Goal: Obtain resource: Download file/media

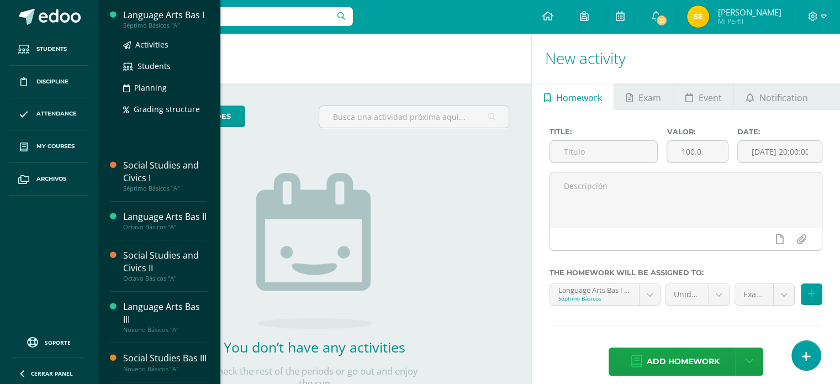
click at [160, 19] on div "Language Arts Bas I" at bounding box center [165, 15] width 84 height 13
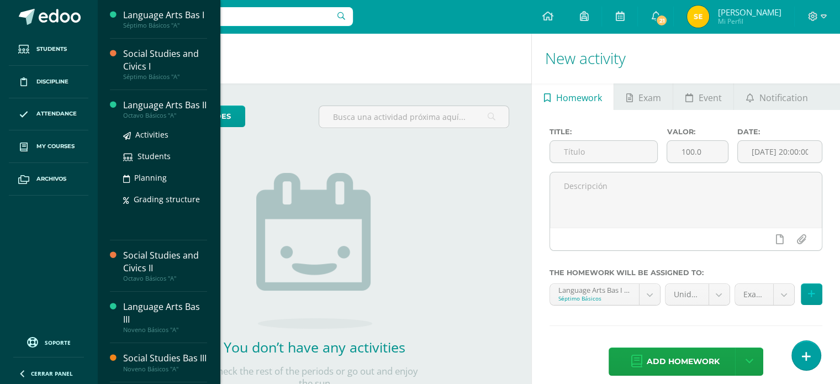
click at [155, 105] on div "Language Arts Bas II" at bounding box center [165, 105] width 84 height 13
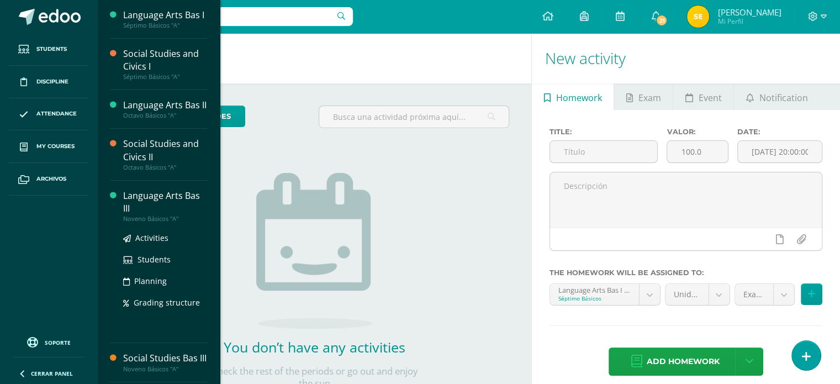
click at [136, 200] on div "Language Arts Bas III" at bounding box center [165, 201] width 84 height 25
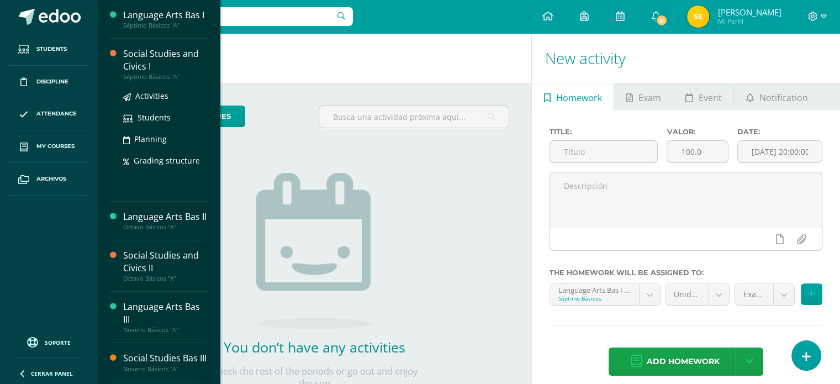
click at [136, 57] on div "Social Studies and Civics I" at bounding box center [165, 59] width 84 height 25
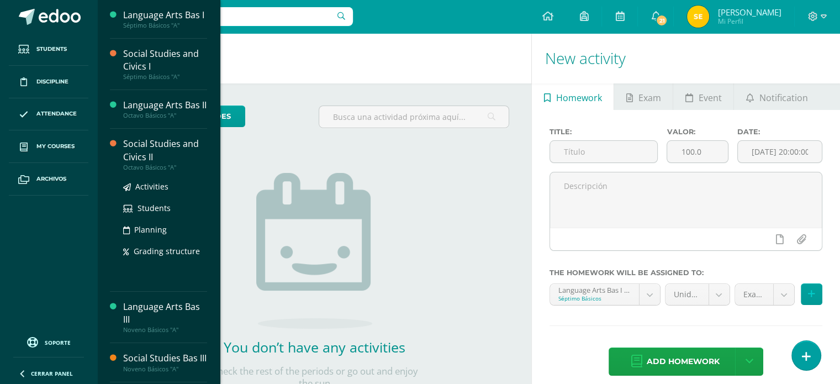
click at [150, 140] on div "Social Studies and Civics II" at bounding box center [165, 150] width 84 height 25
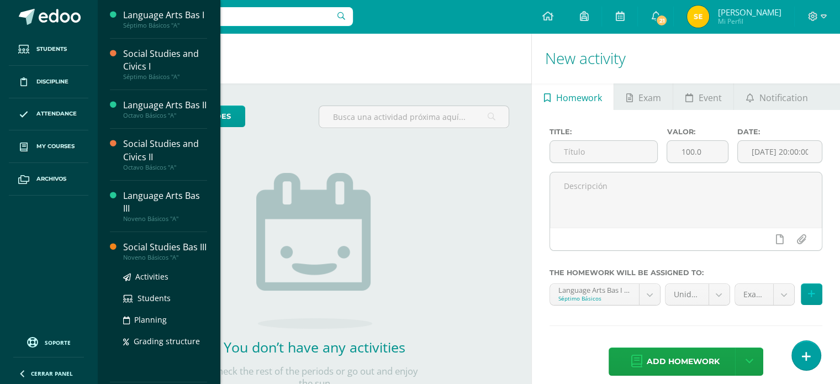
click at [145, 249] on div "Social Studies Bas III" at bounding box center [165, 247] width 84 height 13
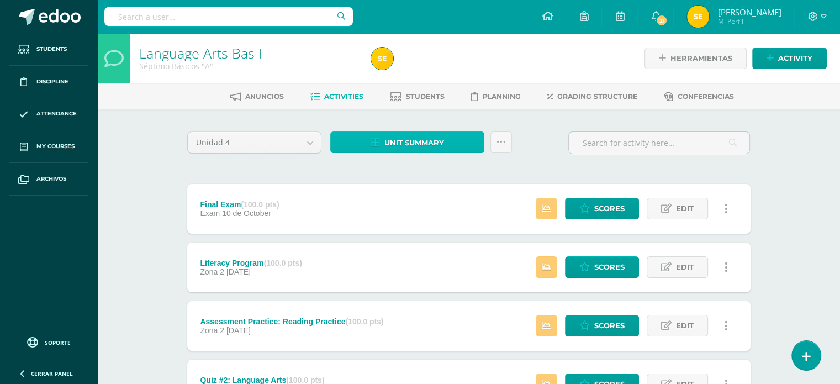
click at [388, 145] on span "Unit summary" at bounding box center [414, 143] width 60 height 20
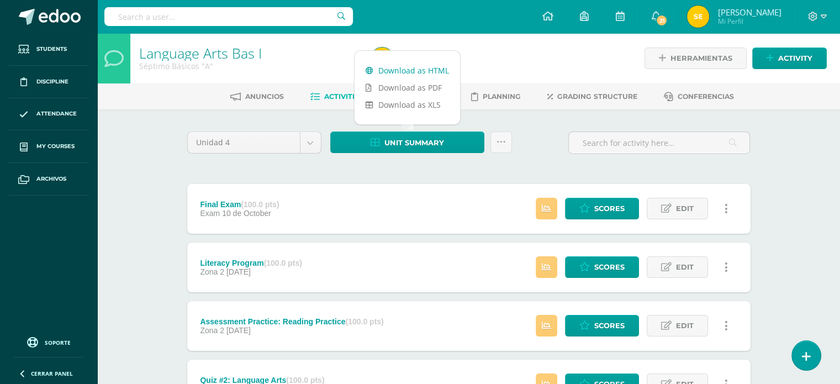
click at [400, 72] on link "Download as HTML" at bounding box center [407, 70] width 105 height 17
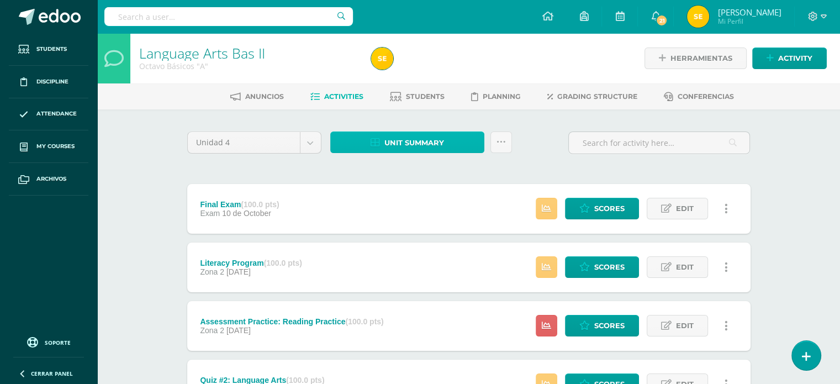
click at [424, 139] on span "Unit summary" at bounding box center [414, 143] width 60 height 20
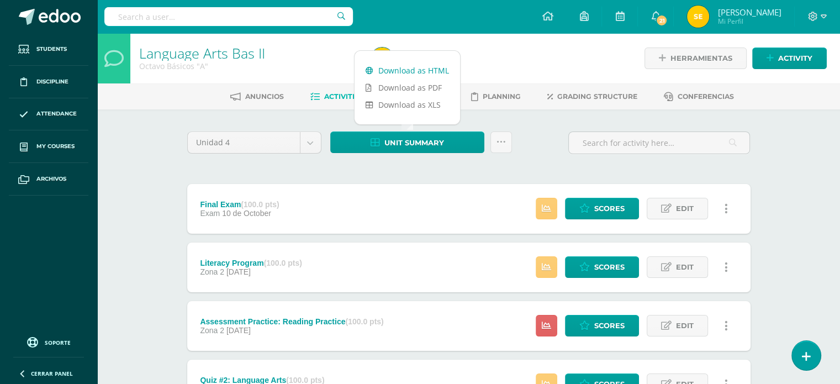
click at [416, 67] on link "Download as HTML" at bounding box center [407, 70] width 105 height 17
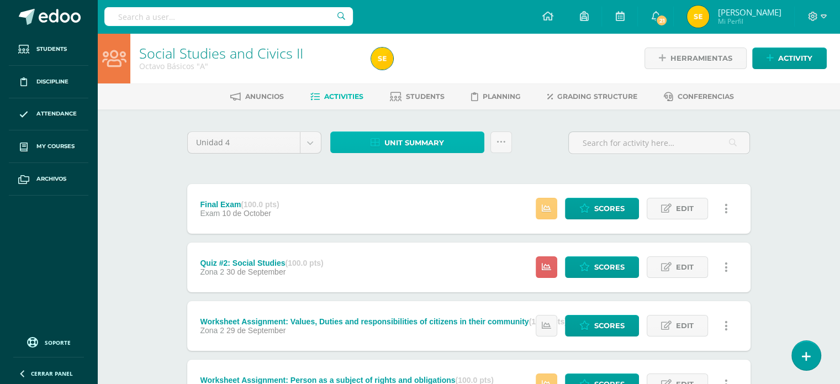
click at [403, 145] on span "Unit summary" at bounding box center [414, 143] width 60 height 20
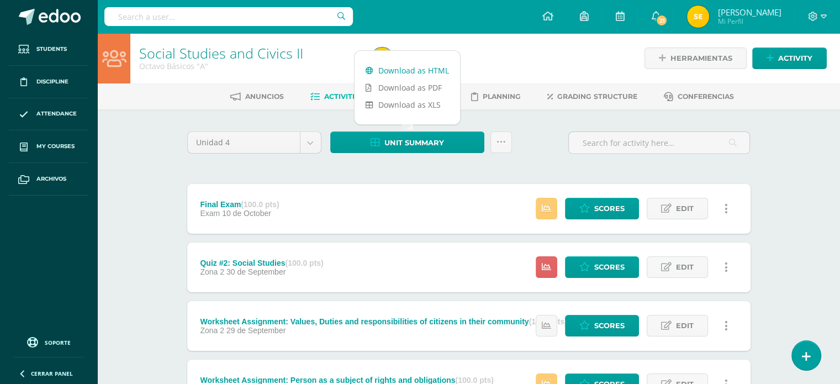
click at [425, 70] on link "Download as HTML" at bounding box center [407, 70] width 105 height 17
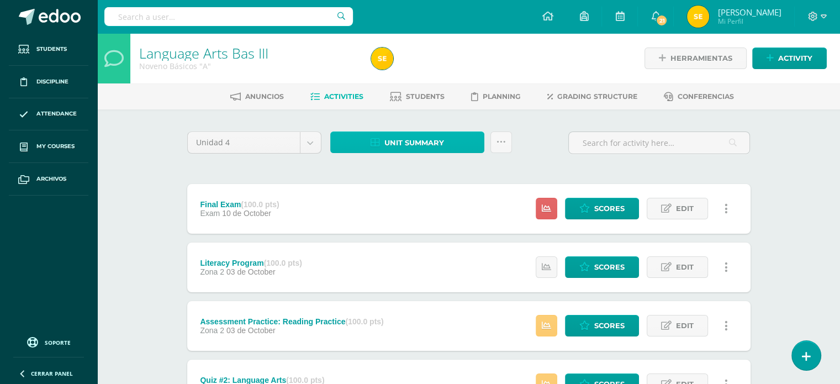
click at [392, 144] on span "Unit summary" at bounding box center [414, 143] width 60 height 20
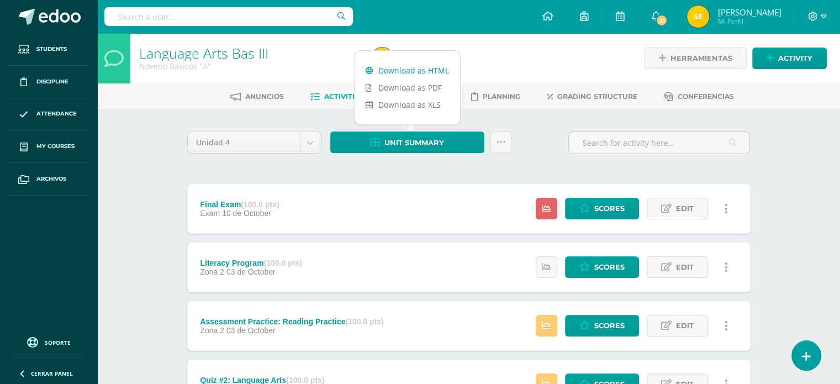
click at [414, 75] on link "Download as HTML" at bounding box center [407, 70] width 105 height 17
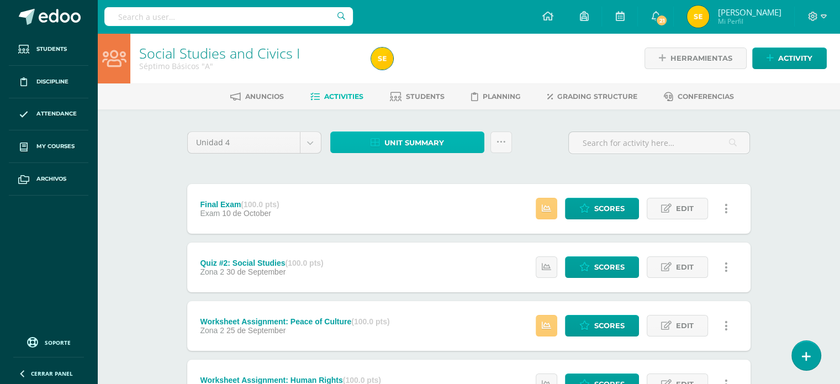
click at [416, 141] on span "Unit summary" at bounding box center [414, 143] width 60 height 20
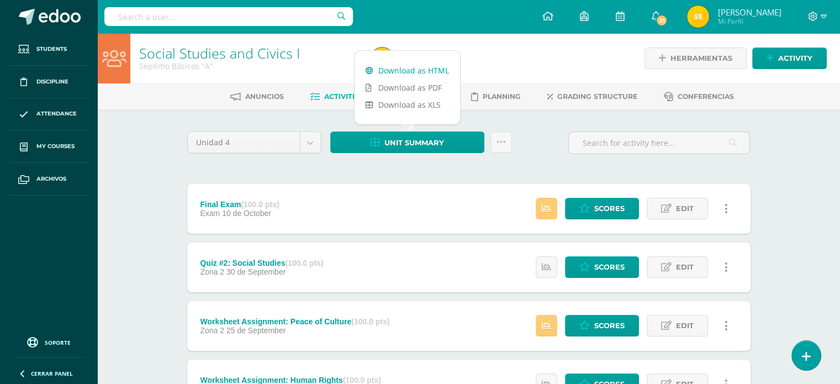
click at [414, 71] on link "Download as HTML" at bounding box center [407, 70] width 105 height 17
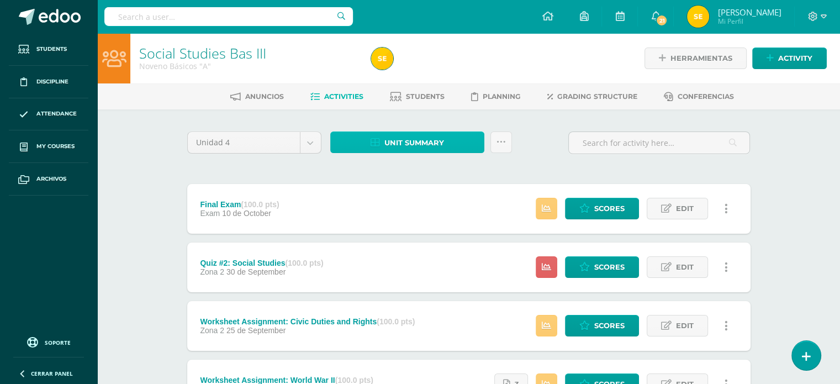
click at [401, 138] on span "Unit summary" at bounding box center [414, 143] width 60 height 20
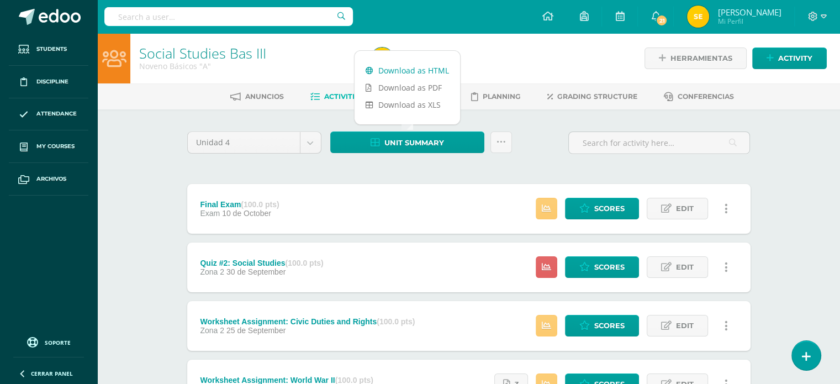
click at [409, 70] on link "Download as HTML" at bounding box center [407, 70] width 105 height 17
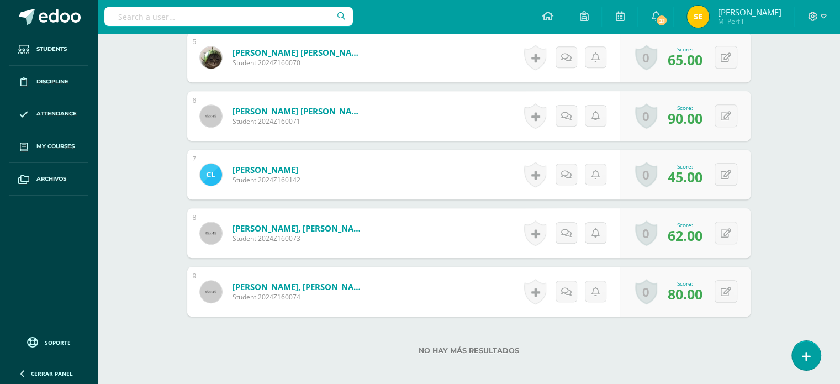
scroll to position [552, 0]
